Goal: Information Seeking & Learning: Learn about a topic

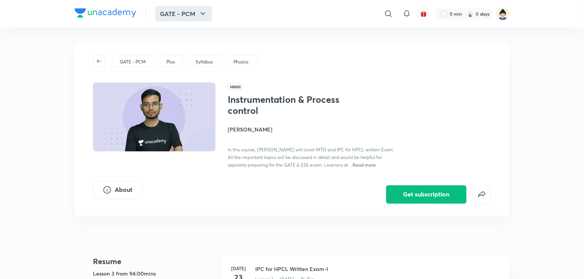
click at [207, 13] on icon "button" at bounding box center [202, 13] width 9 height 9
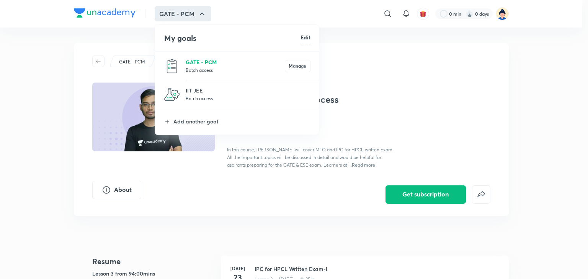
click at [199, 60] on p "GATE - PCM" at bounding box center [235, 62] width 99 height 8
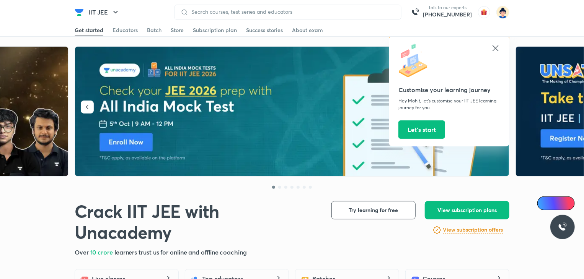
click at [496, 44] on icon at bounding box center [495, 48] width 9 height 9
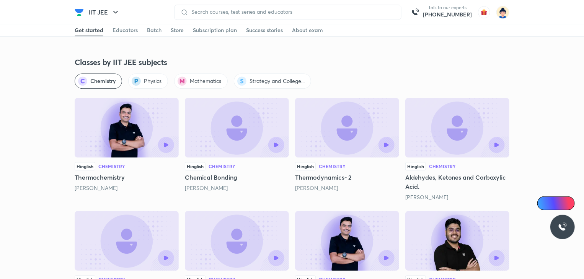
scroll to position [1085, 0]
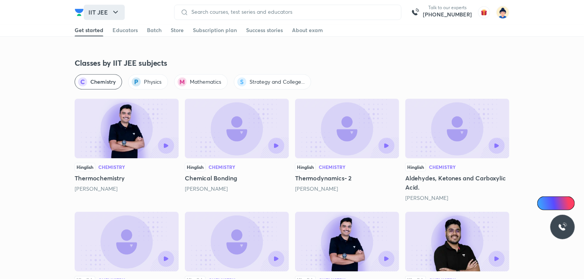
click at [116, 12] on icon "button" at bounding box center [115, 12] width 5 height 3
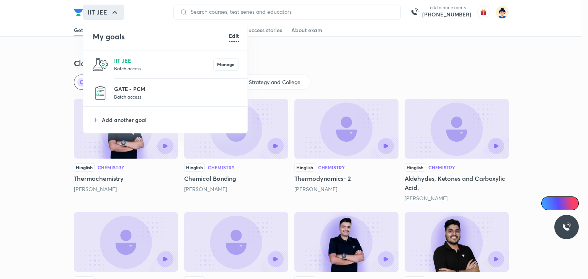
click at [132, 88] on p "GATE - PCM" at bounding box center [176, 89] width 125 height 8
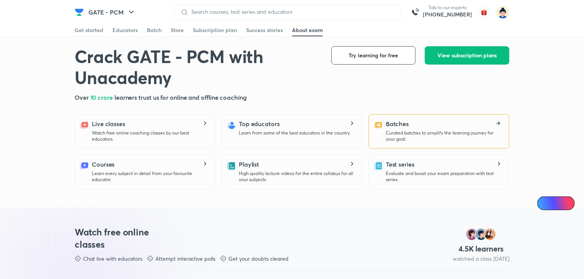
click at [401, 132] on p "Curated batches to simplify the learning journey for your goal." at bounding box center [444, 136] width 117 height 12
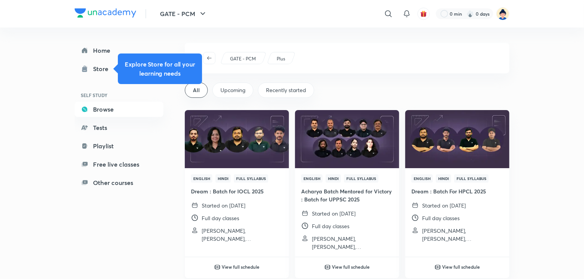
click at [235, 149] on img at bounding box center [237, 138] width 106 height 59
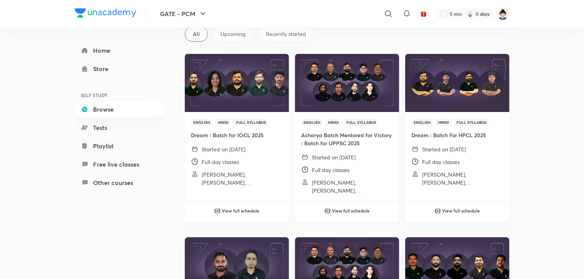
scroll to position [57, 0]
click at [490, 95] on img at bounding box center [457, 82] width 106 height 59
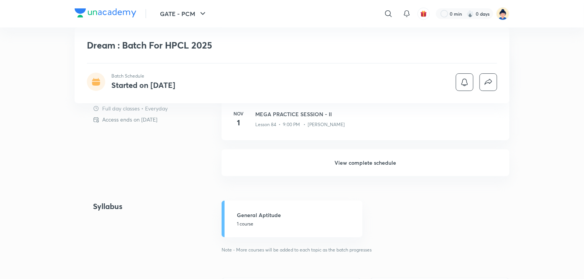
scroll to position [279, 0]
click at [364, 162] on h6 "View complete schedule" at bounding box center [366, 163] width 288 height 27
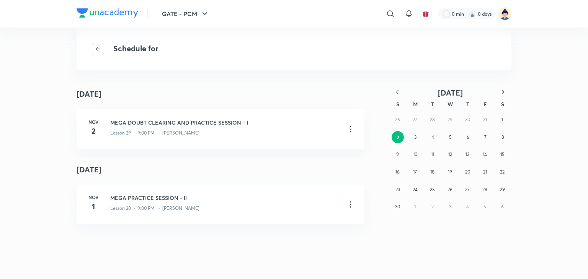
click at [398, 89] on icon "button" at bounding box center [397, 92] width 8 height 8
click at [450, 153] on abbr "16" at bounding box center [450, 154] width 4 height 6
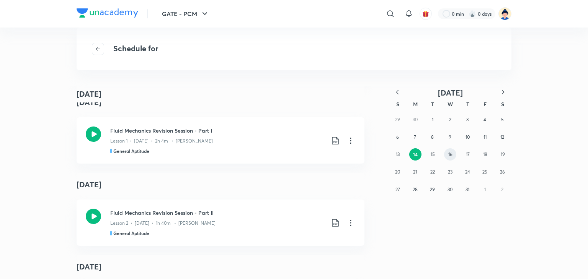
scroll to position [412, 0]
click at [92, 132] on icon at bounding box center [93, 134] width 15 height 15
